Goal: Complete application form

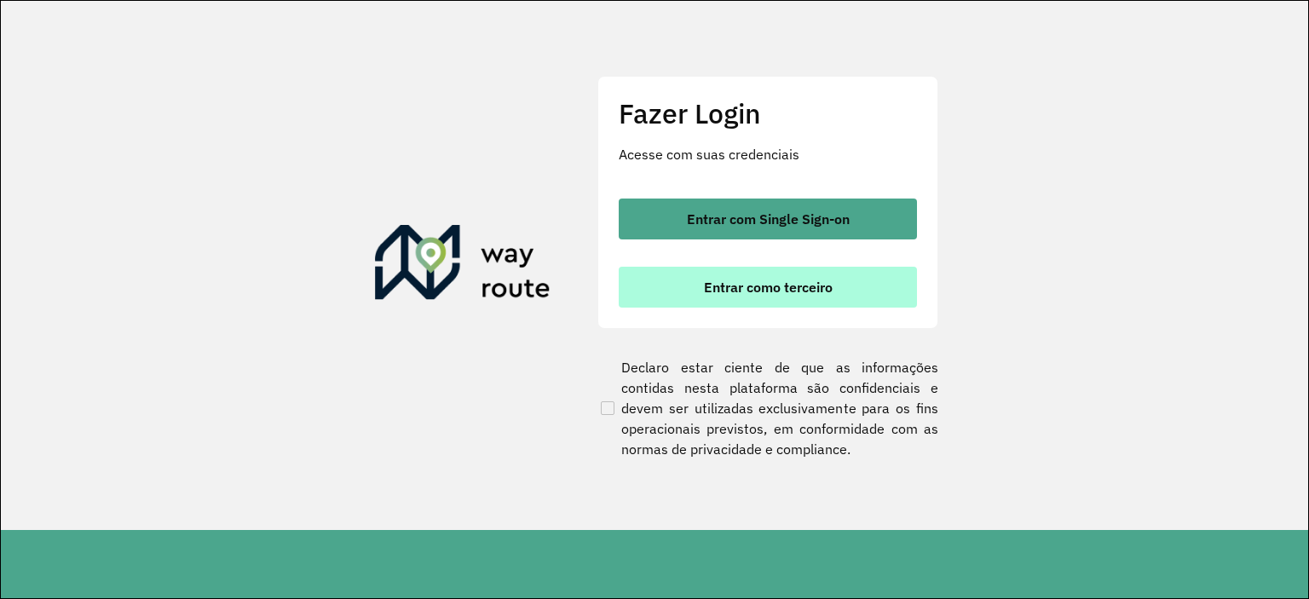
click at [789, 289] on span "Entrar como terceiro" at bounding box center [768, 287] width 129 height 14
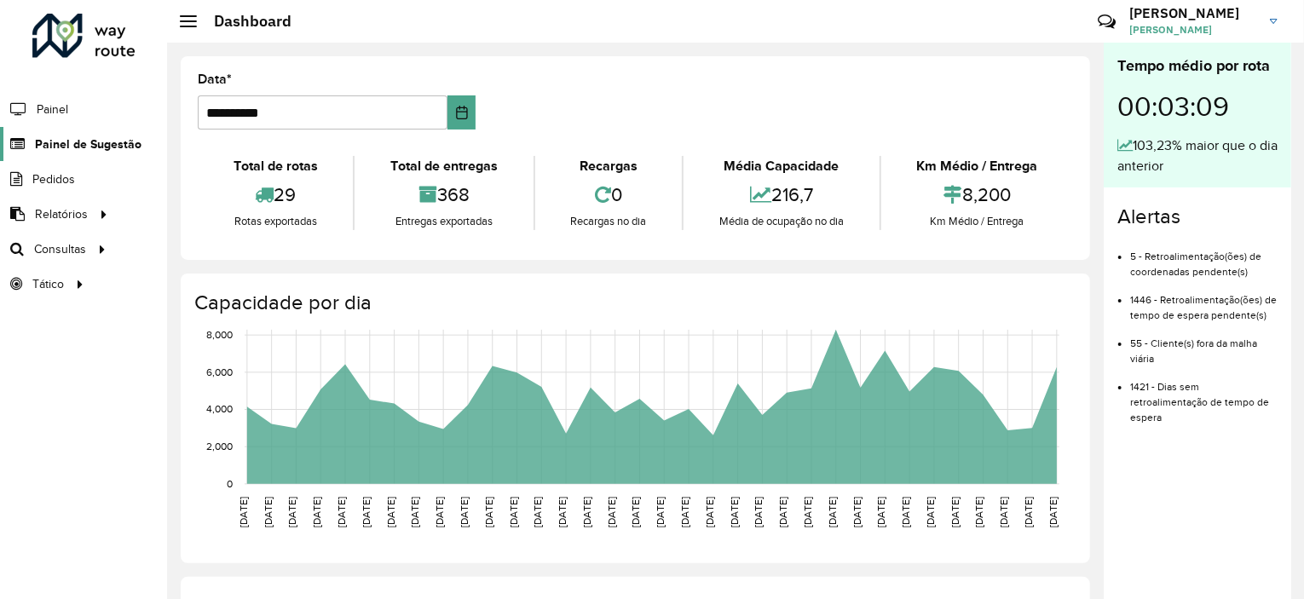
click at [119, 139] on span "Painel de Sugestão" at bounding box center [88, 144] width 106 height 18
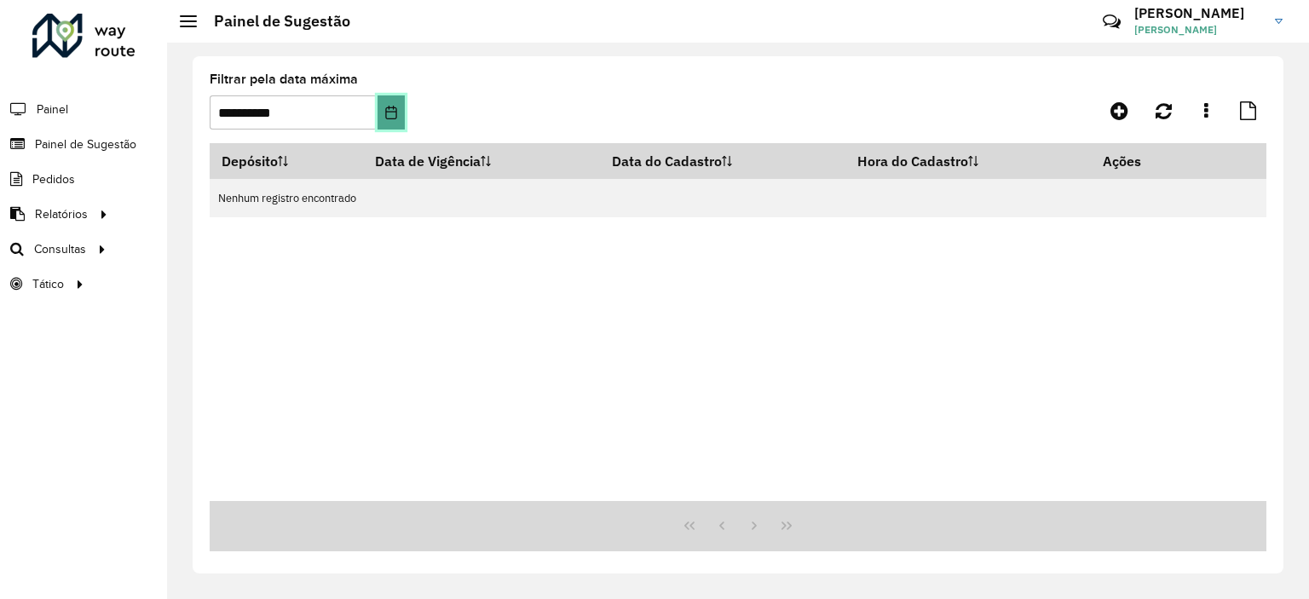
click at [388, 111] on icon "Choose Date" at bounding box center [390, 113] width 11 height 14
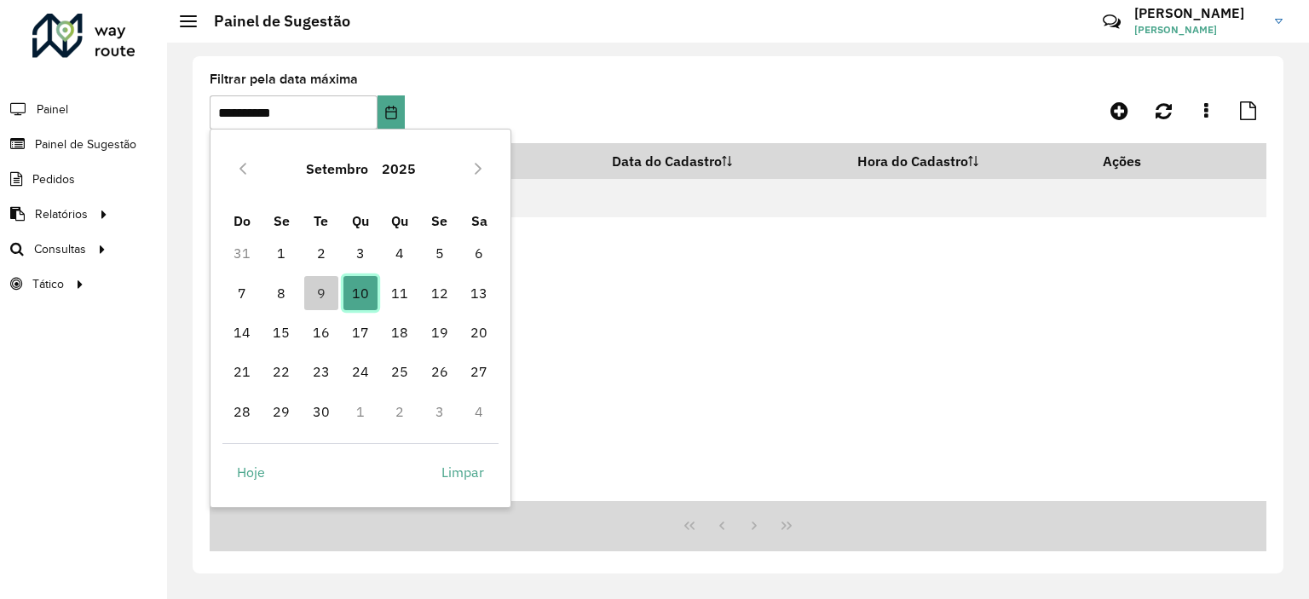
click at [364, 296] on span "10" at bounding box center [360, 293] width 34 height 34
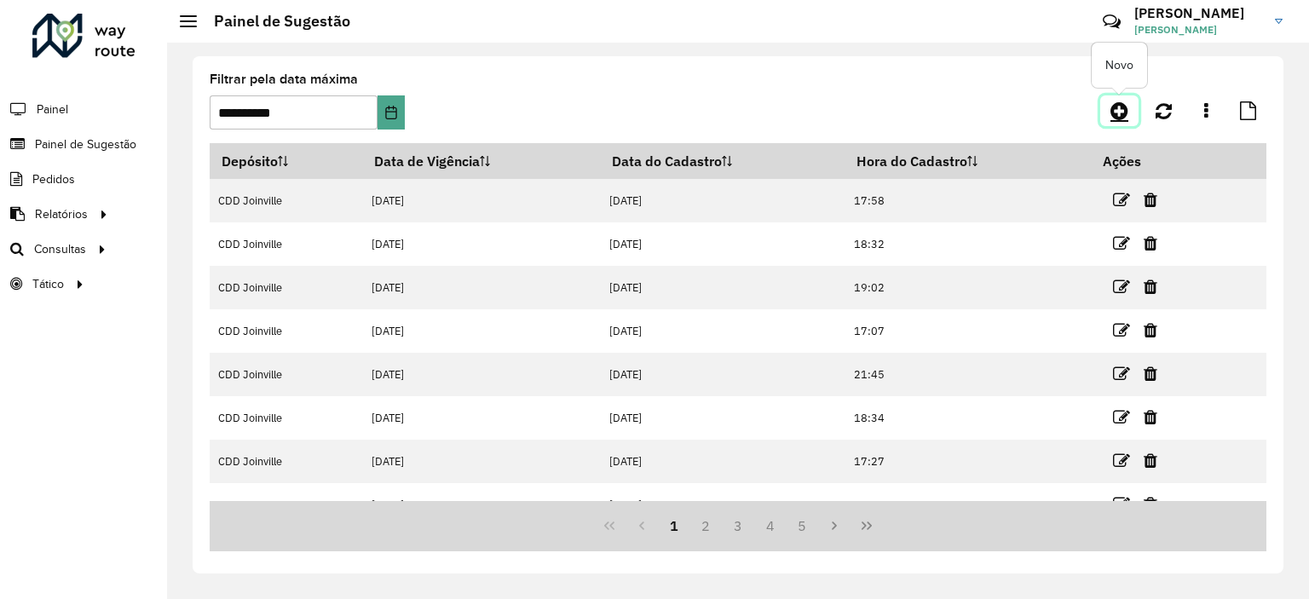
click at [1121, 107] on icon at bounding box center [1119, 111] width 18 height 20
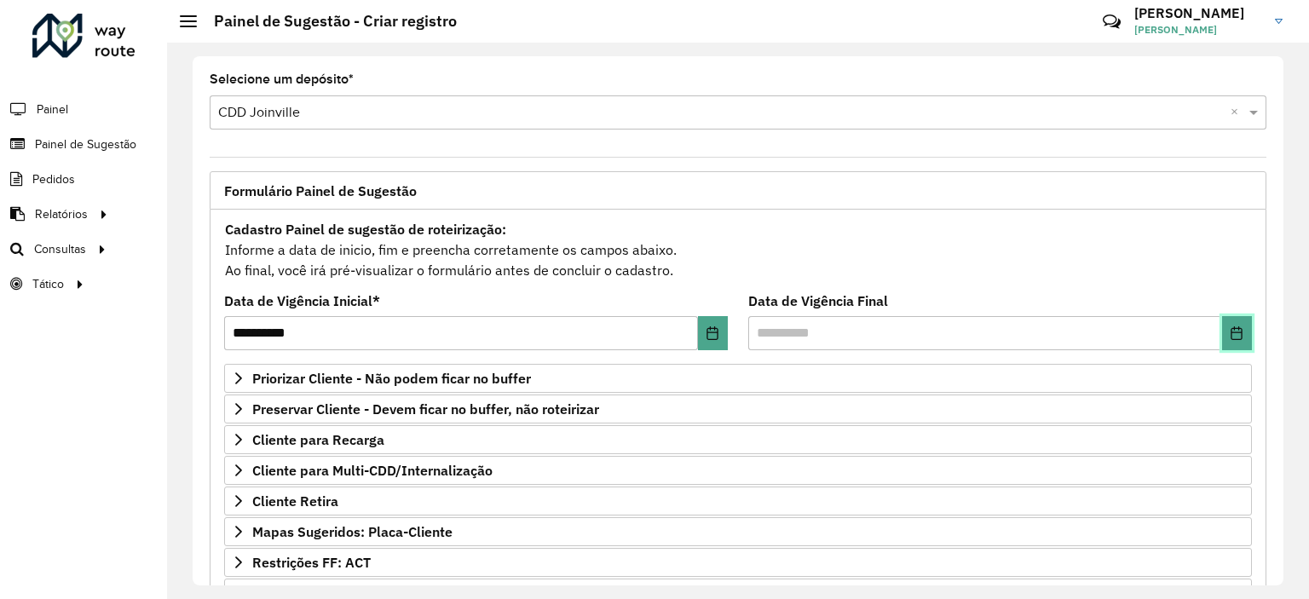
click at [1234, 347] on button "Choose Date" at bounding box center [1237, 333] width 30 height 34
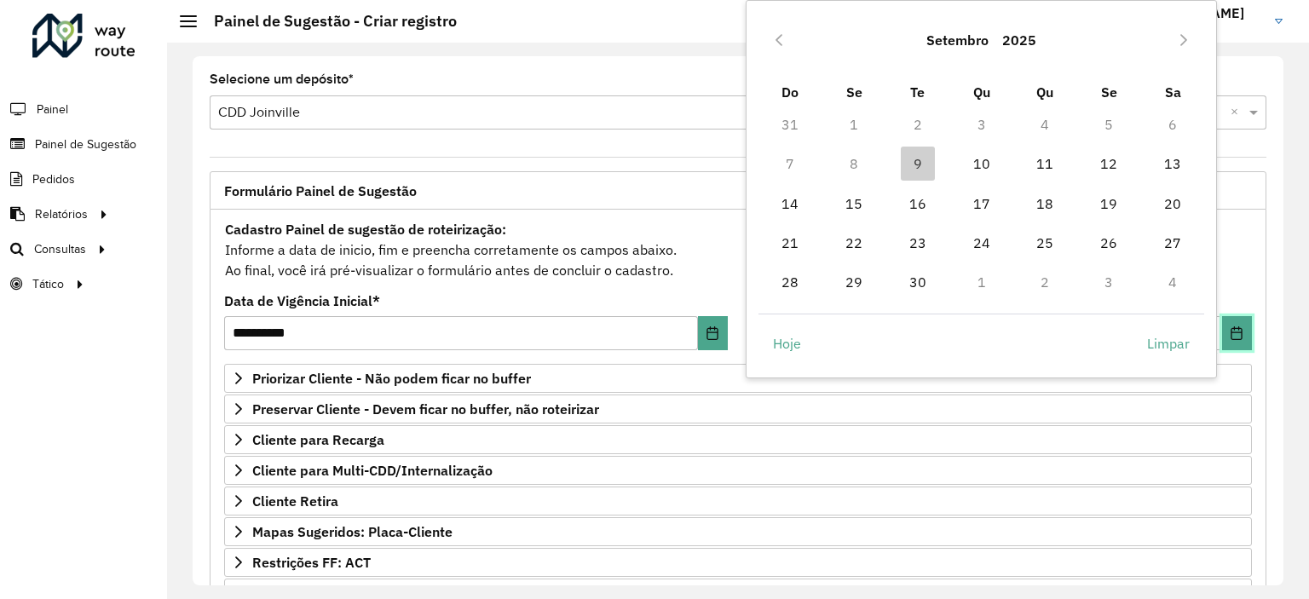
click at [1237, 340] on button "Choose Date" at bounding box center [1237, 333] width 30 height 34
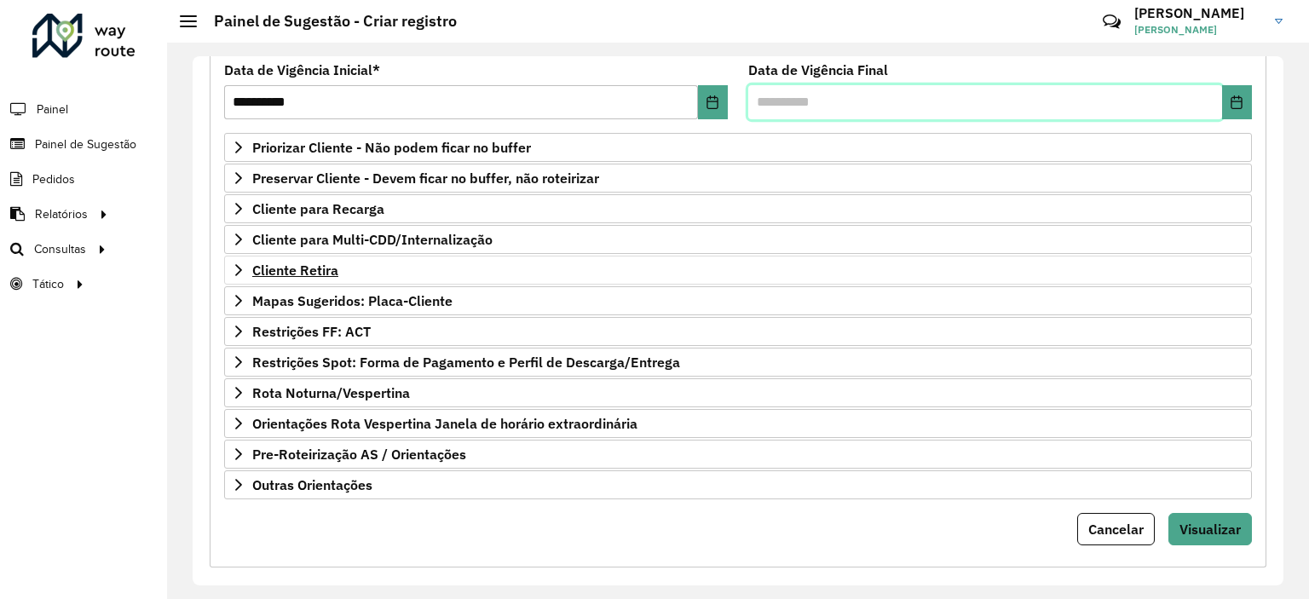
scroll to position [244, 0]
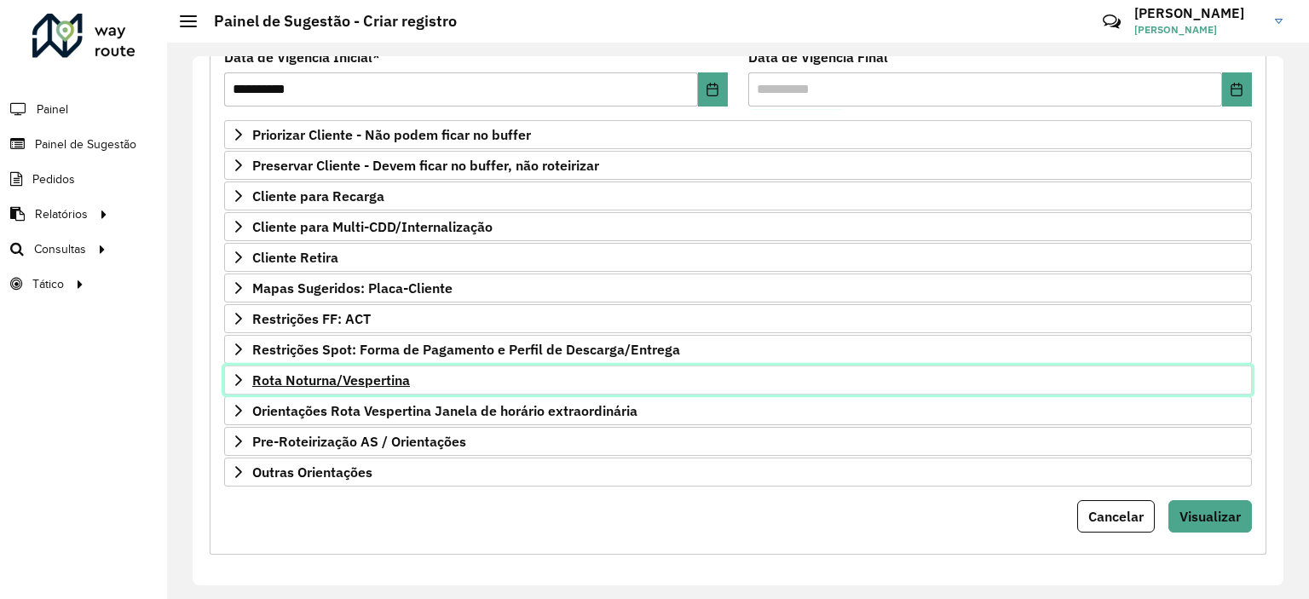
click at [314, 381] on span "Rota Noturna/Vespertina" at bounding box center [331, 380] width 158 height 14
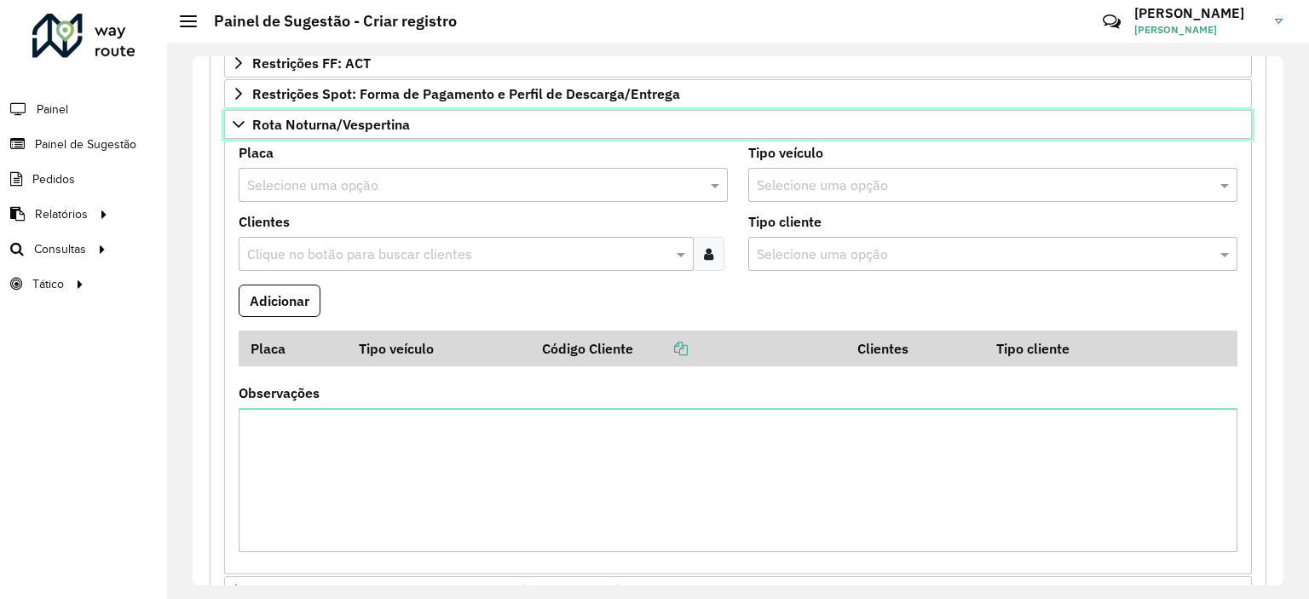
scroll to position [73, 0]
